Goal: Find specific page/section: Locate a particular part of the current website

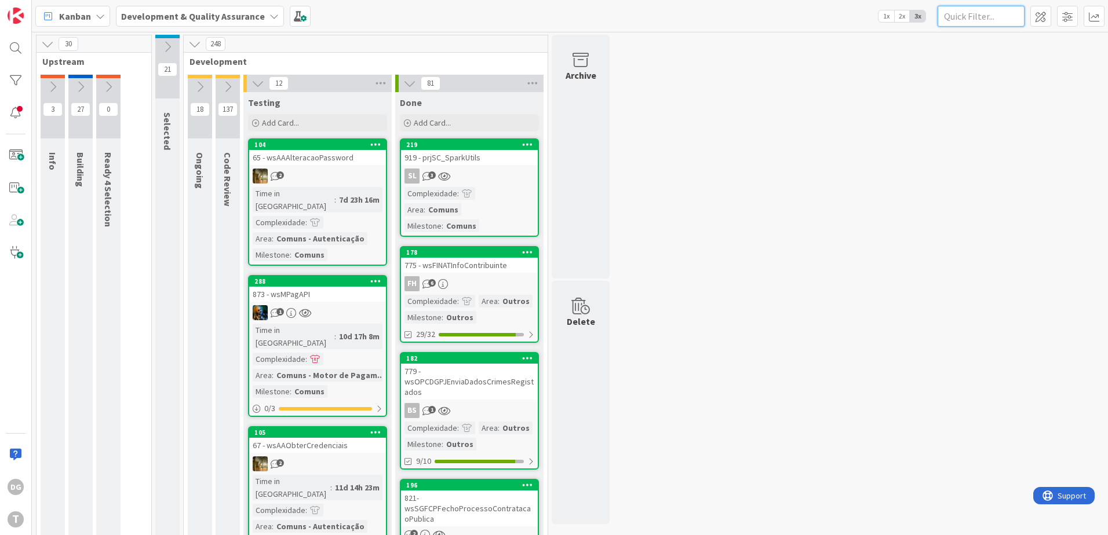
click at [968, 14] on input "text" at bounding box center [980, 16] width 87 height 21
paste input "wsSIRPConsultaIPS"
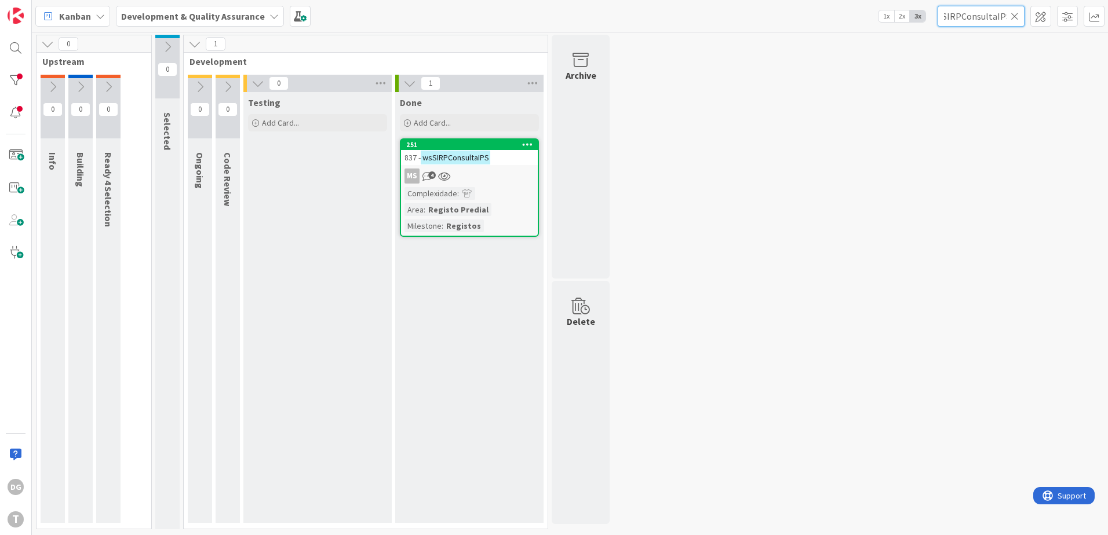
type input "wsSIRPConsultaIPS"
click at [482, 225] on div "Complexidade : Area : Registo Predial Milestone : Registos" at bounding box center [469, 209] width 130 height 45
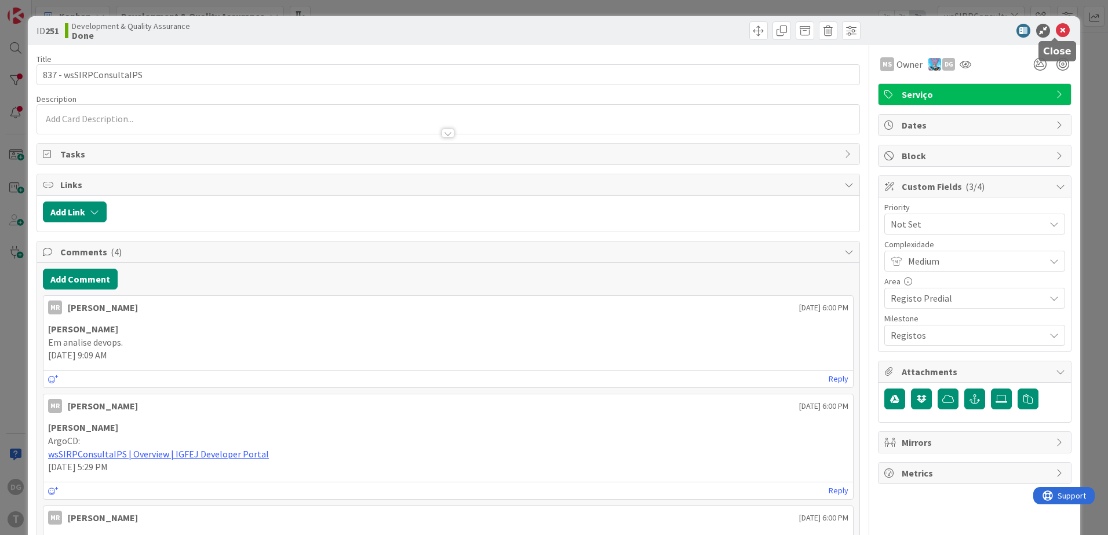
click at [1057, 24] on icon at bounding box center [1063, 31] width 14 height 14
